Goal: Information Seeking & Learning: Learn about a topic

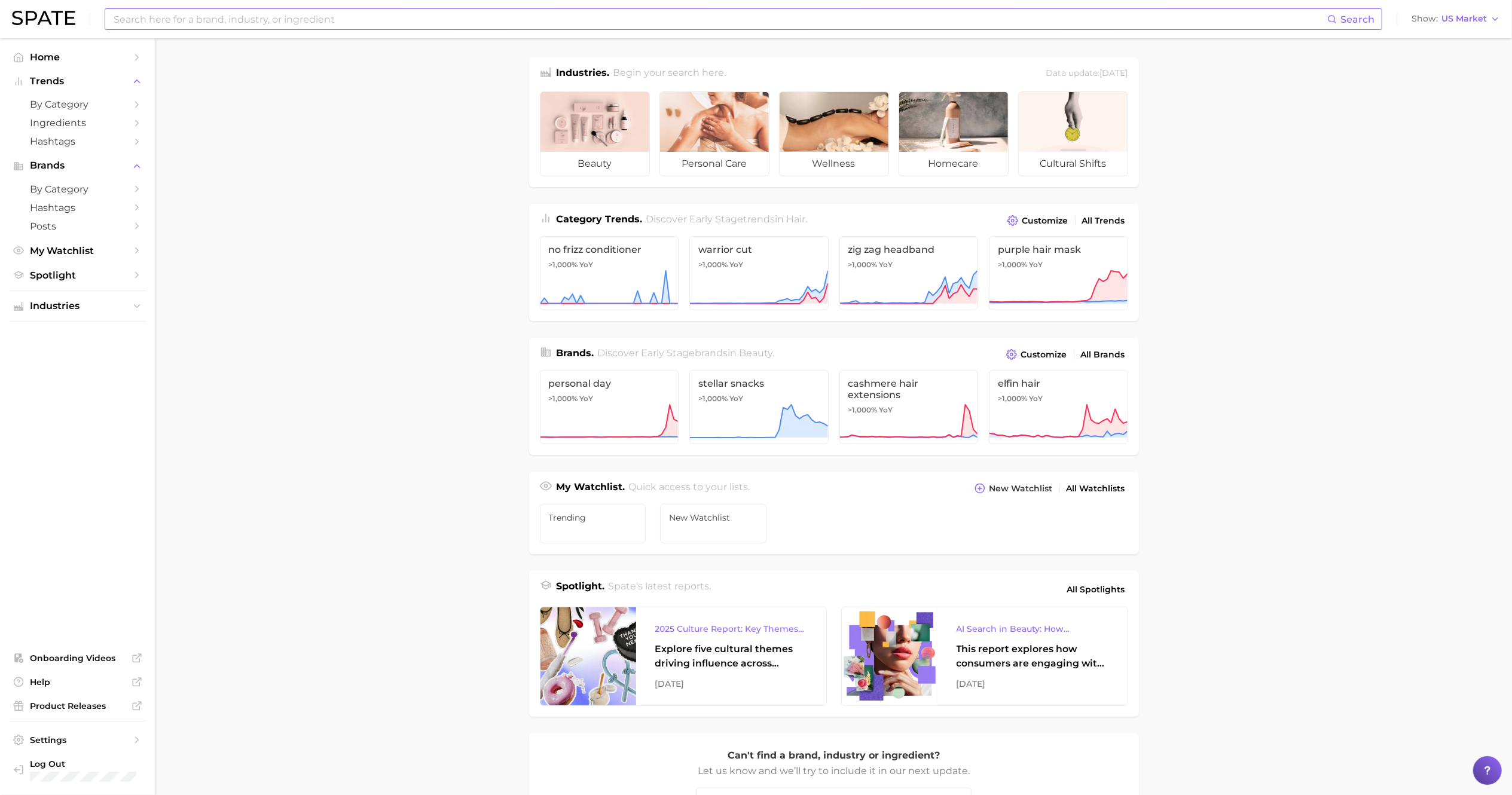
click at [343, 21] on input at bounding box center [720, 19] width 1215 height 21
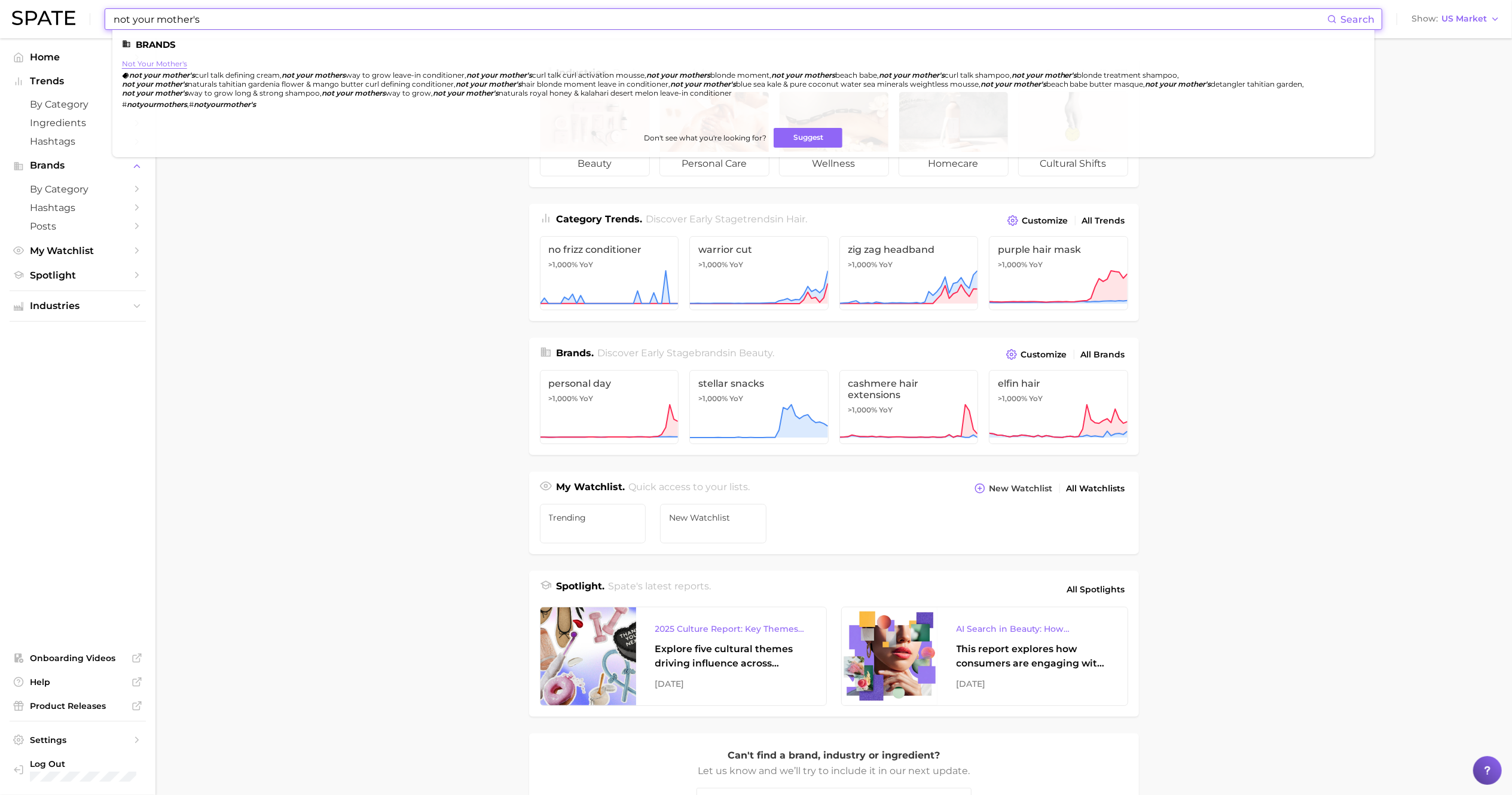
type input "not your mother's"
click at [172, 66] on link "not your mother's" at bounding box center [154, 64] width 65 height 9
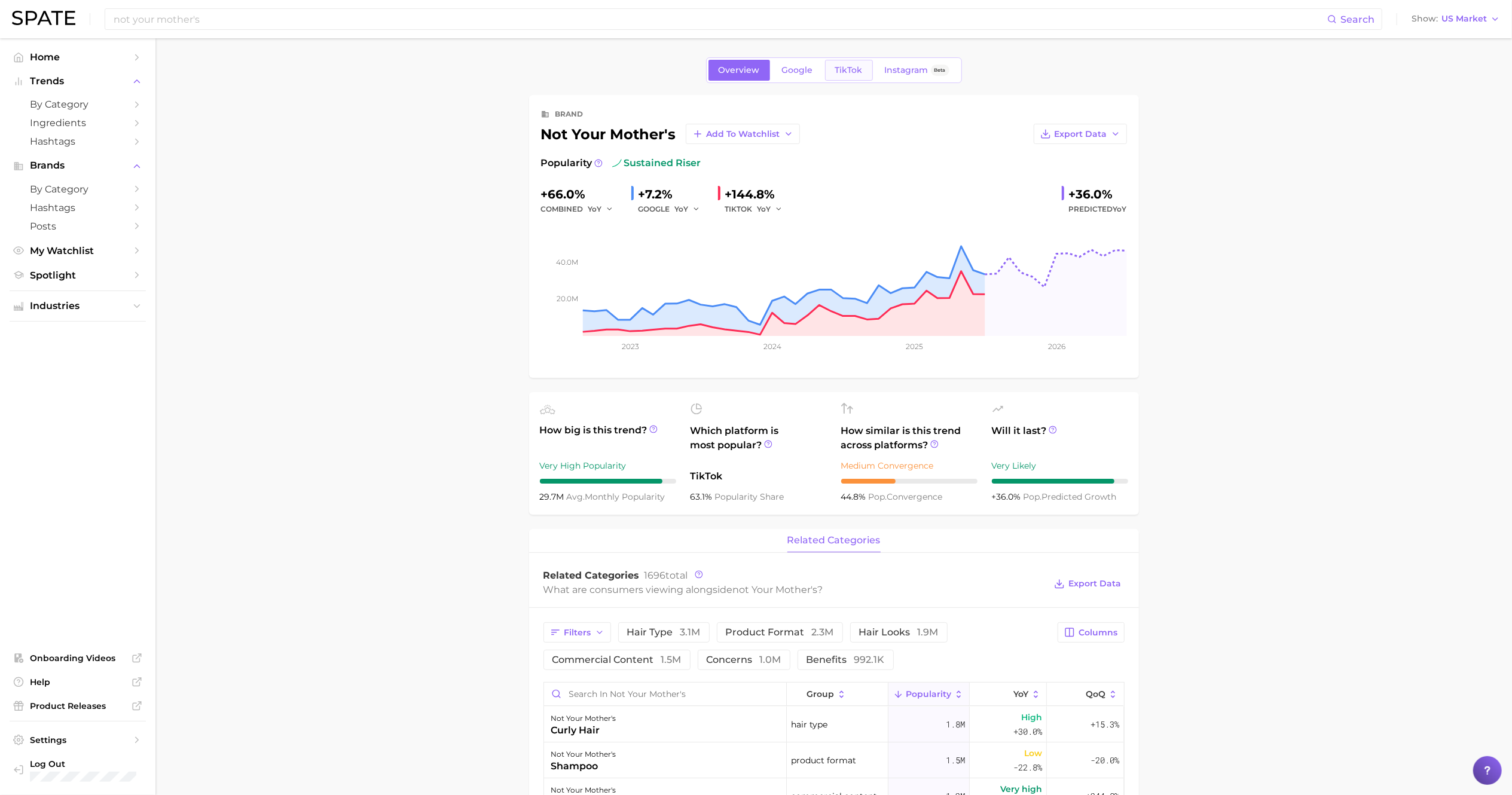
click at [861, 71] on link "TikTok" at bounding box center [848, 70] width 48 height 21
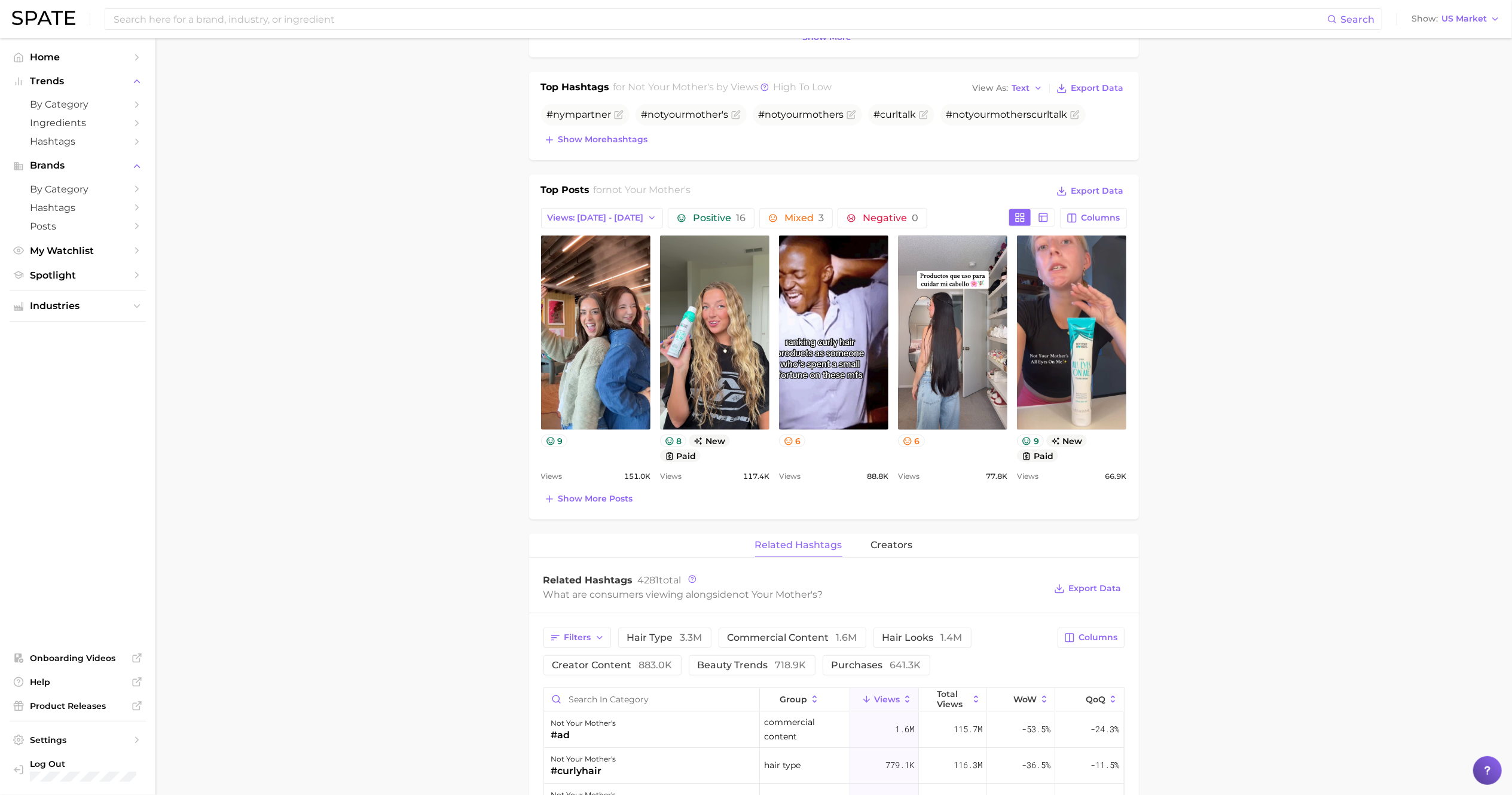
scroll to position [406, 0]
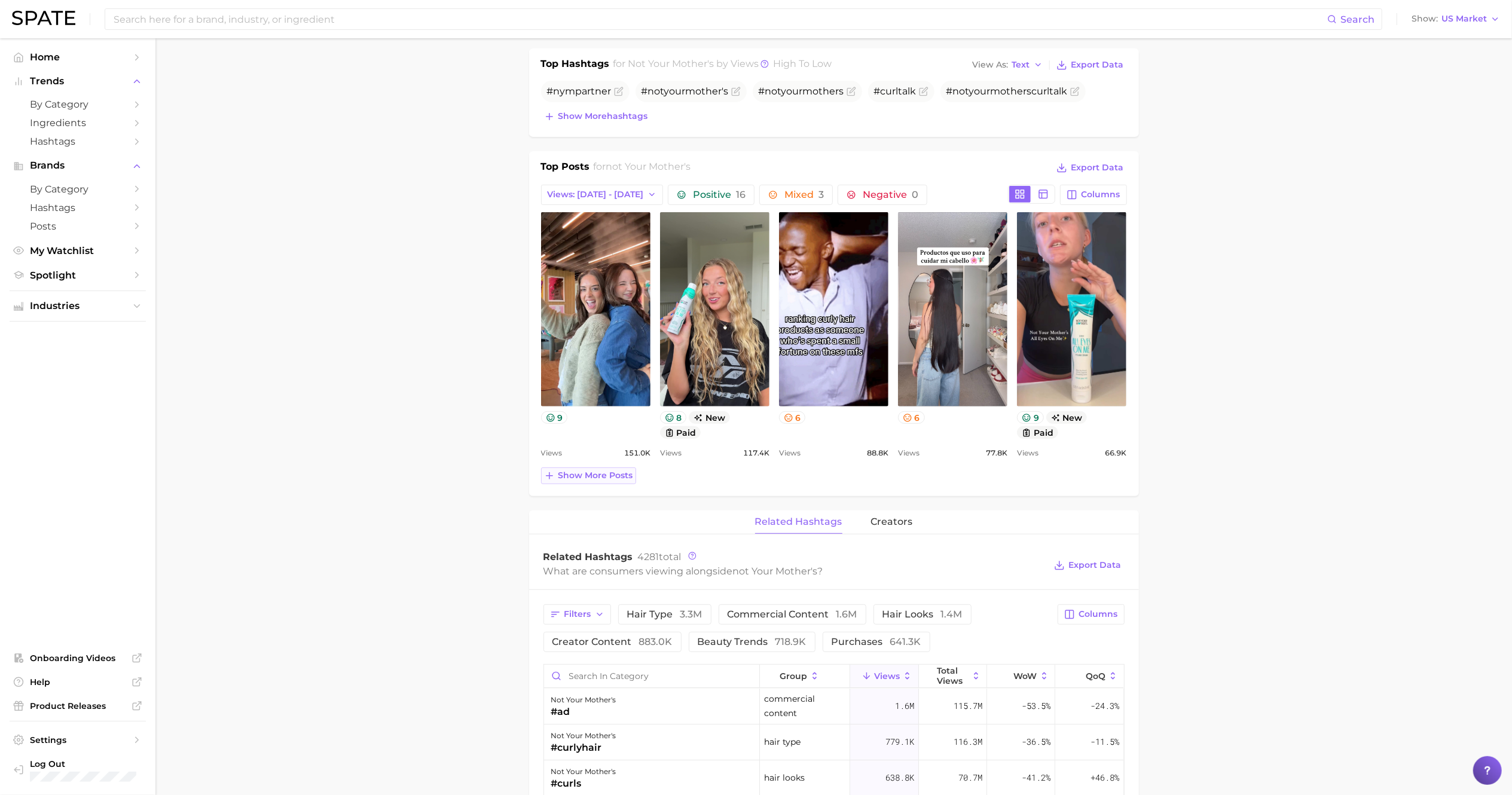
click at [580, 480] on span "Show more posts" at bounding box center [596, 475] width 75 height 10
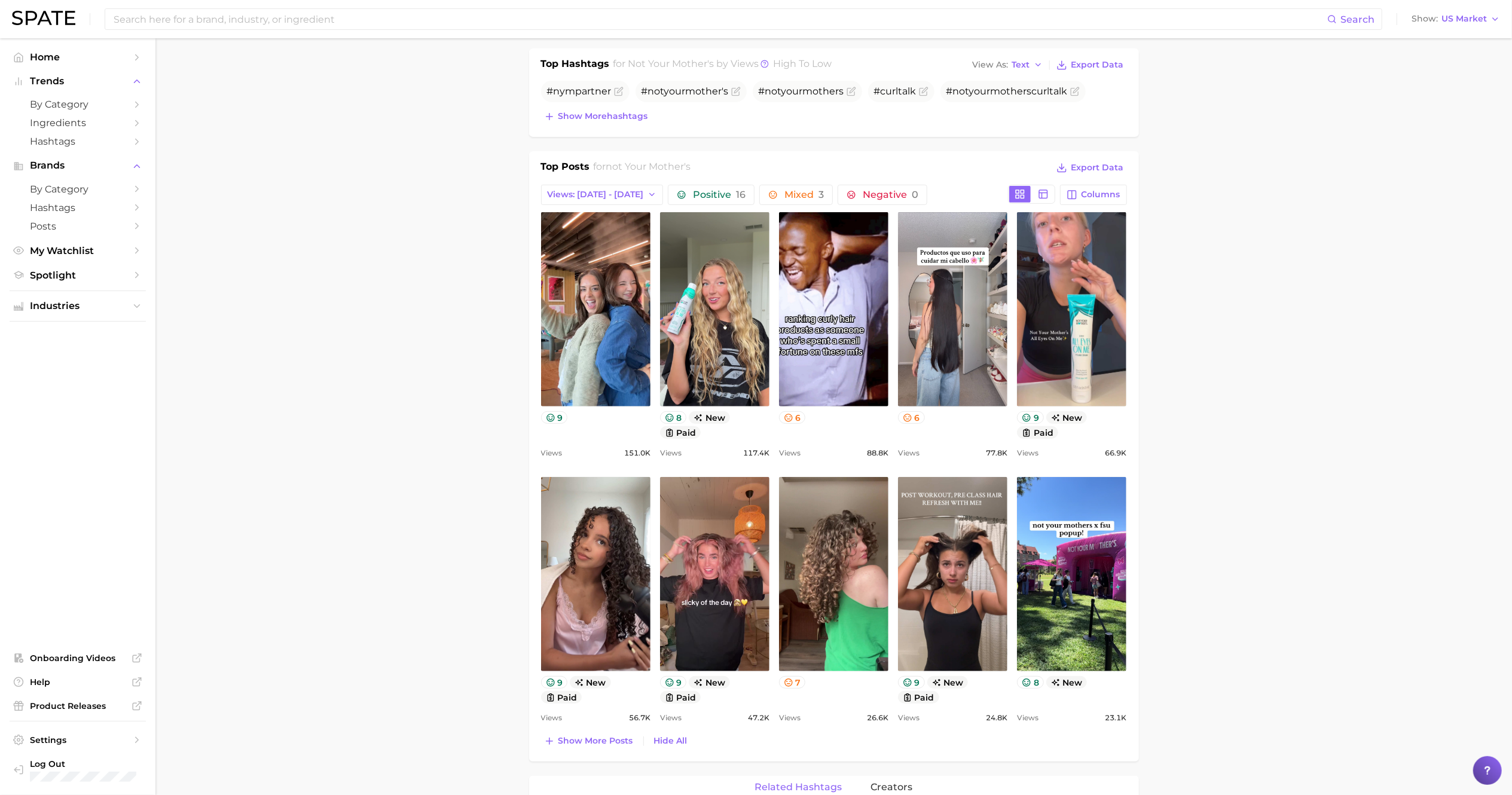
scroll to position [0, 0]
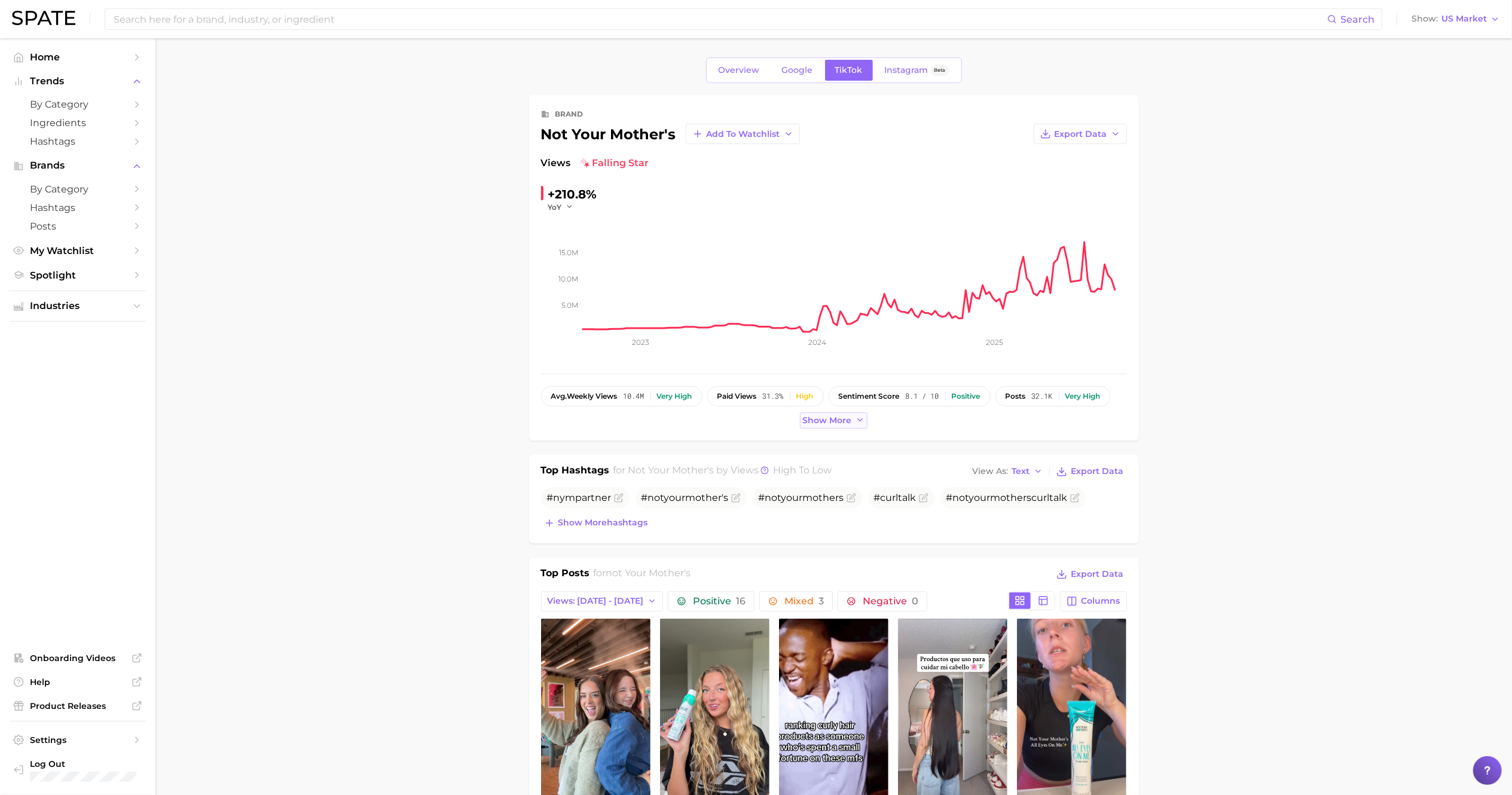
click at [811, 413] on button "Show more" at bounding box center [833, 420] width 68 height 16
